Goal: Information Seeking & Learning: Learn about a topic

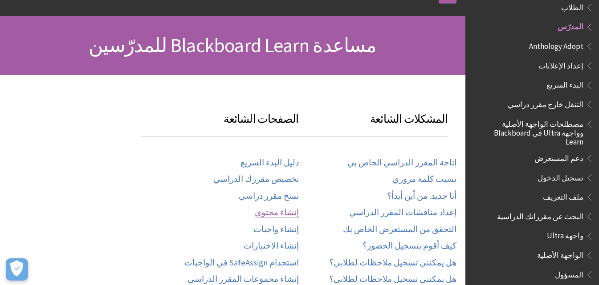
scroll to position [104, 0]
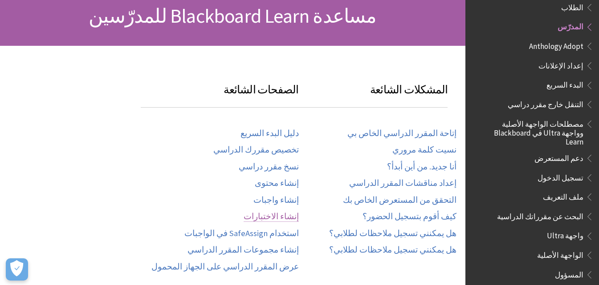
click at [279, 215] on link "إنشاء الاختبارات" at bounding box center [270, 217] width 55 height 10
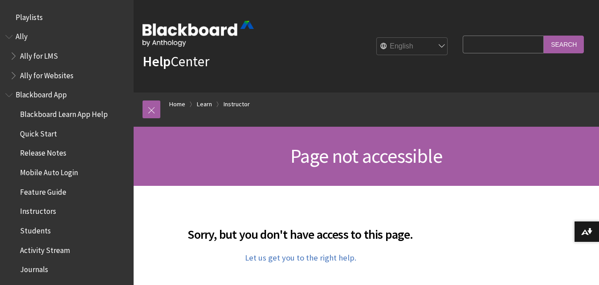
click at [433, 45] on select "English عربية Català Cymraeg Deutsch Español Suomi Français עברית Italiano 日本語 …" at bounding box center [411, 47] width 71 height 18
select select "/ar-sa/page-not-accessible"
click at [376, 38] on select "English عربية Català Cymraeg Deutsch Español Suomi Français עברית Italiano 日本語 …" at bounding box center [411, 47] width 71 height 18
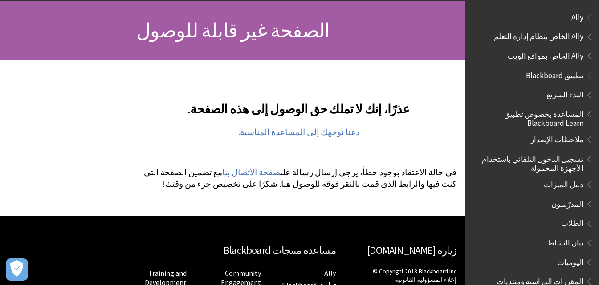
scroll to position [104, 0]
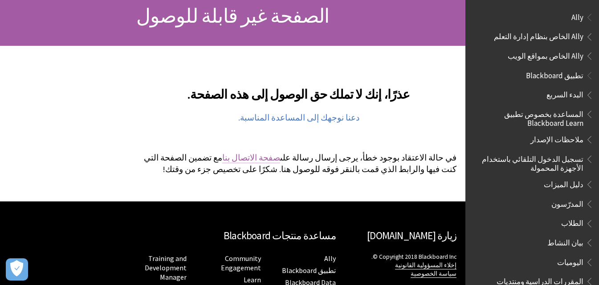
click at [280, 156] on link "صفحة الاتصال بنا" at bounding box center [251, 158] width 58 height 11
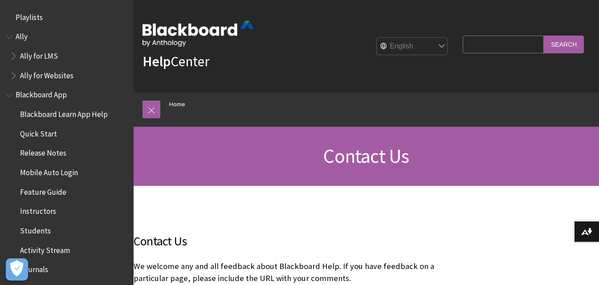
click at [434, 43] on select "English عربية Català Cymraeg Deutsch Español Suomi Français עברית Italiano 日本語 …" at bounding box center [411, 47] width 71 height 18
select select "/ar-sa/Contact_Us"
click at [376, 38] on select "English عربية Català Cymraeg Deutsch Español Suomi Français עברית Italiano 日本語 …" at bounding box center [411, 47] width 71 height 18
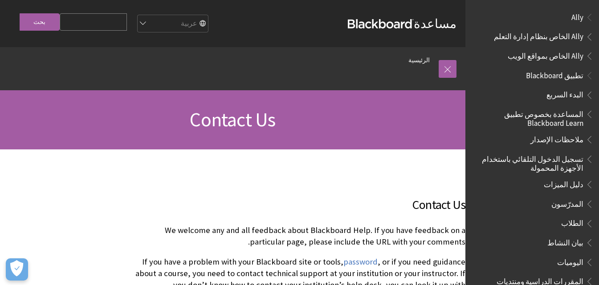
click at [456, 69] on div "مسار التنقل الرئيسية كل المنتجات Ally Ally الخاص بنظام إدارة التعلم Ally الخاص …" at bounding box center [232, 68] width 465 height 43
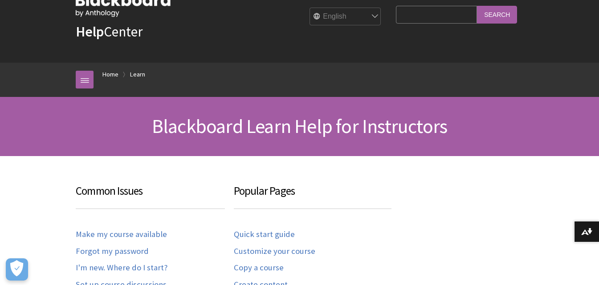
scroll to position [877, 0]
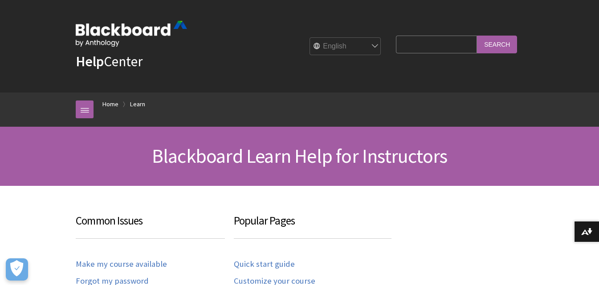
scroll to position [877, 0]
